Goal: Task Accomplishment & Management: Manage account settings

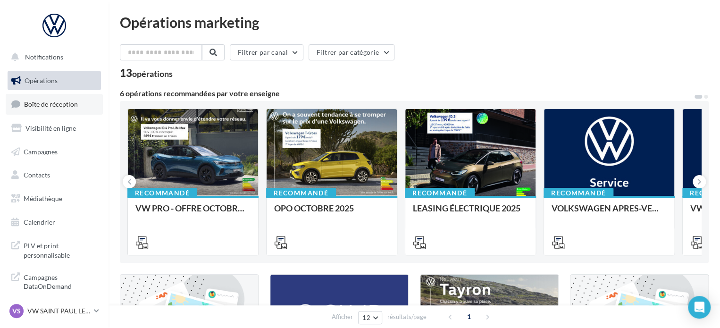
click at [70, 105] on span "Boîte de réception" at bounding box center [51, 104] width 54 height 8
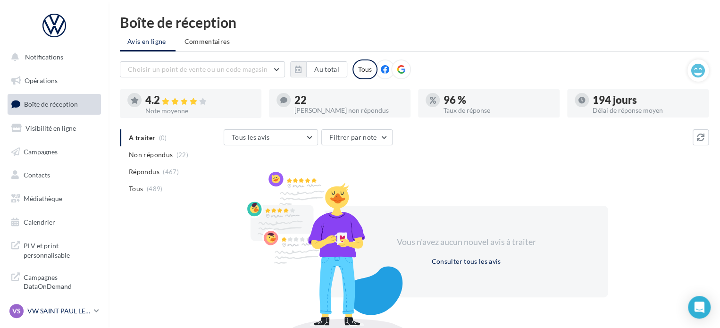
click at [92, 308] on link "VS VW SAINT PAUL LES DAX vw-nar-sdes" at bounding box center [54, 311] width 93 height 18
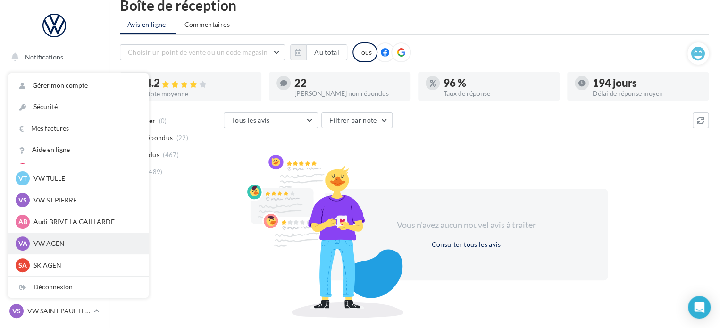
scroll to position [43, 0]
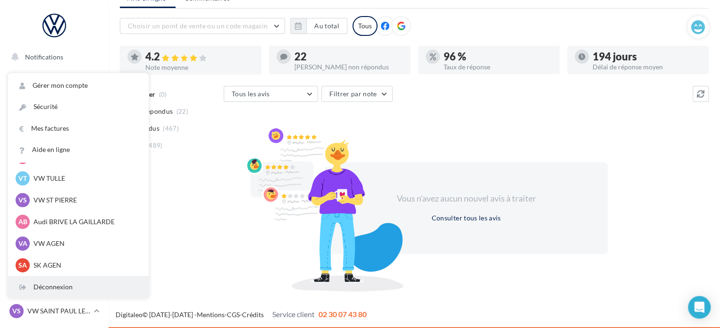
click at [60, 286] on div "Déconnexion" at bounding box center [78, 287] width 141 height 21
